Goal: Task Accomplishment & Management: Complete application form

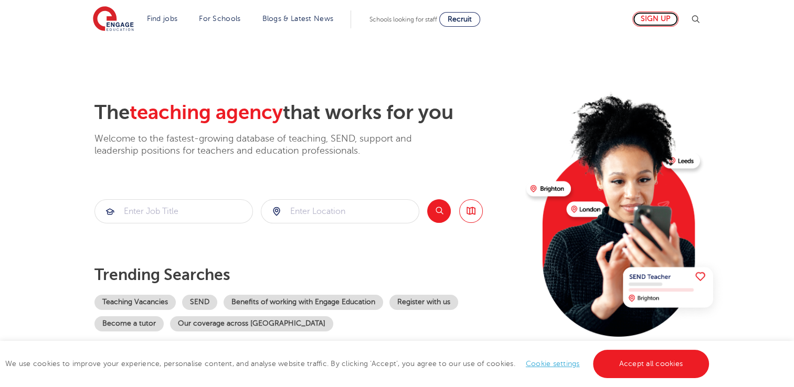
click at [665, 25] on link "Sign up" at bounding box center [655, 19] width 46 height 15
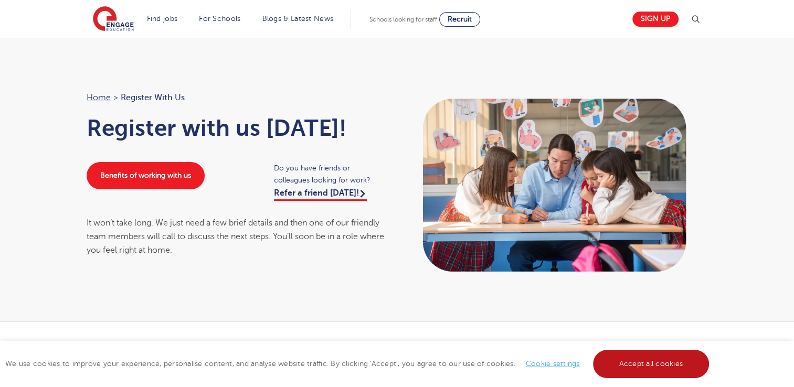
click at [629, 368] on link "Accept all cookies" at bounding box center [651, 364] width 116 height 28
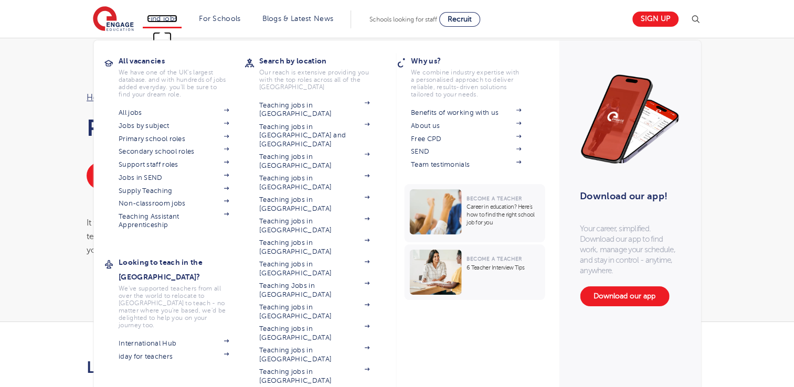
click at [165, 18] on link "Find jobs" at bounding box center [162, 19] width 31 height 8
click at [174, 15] on link "Find jobs" at bounding box center [162, 19] width 31 height 8
click at [178, 20] on link "Find jobs" at bounding box center [162, 19] width 31 height 8
click at [169, 111] on link "All jobs" at bounding box center [174, 113] width 110 height 8
